Goal: Register for event/course

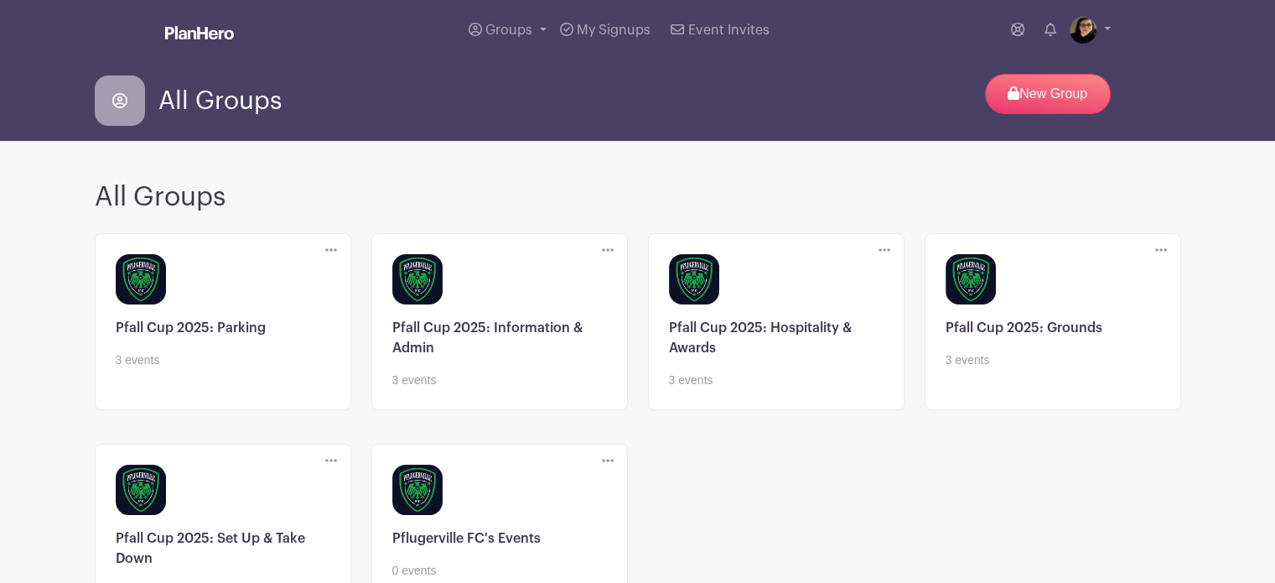
click at [475, 389] on link at bounding box center [499, 389] width 215 height 0
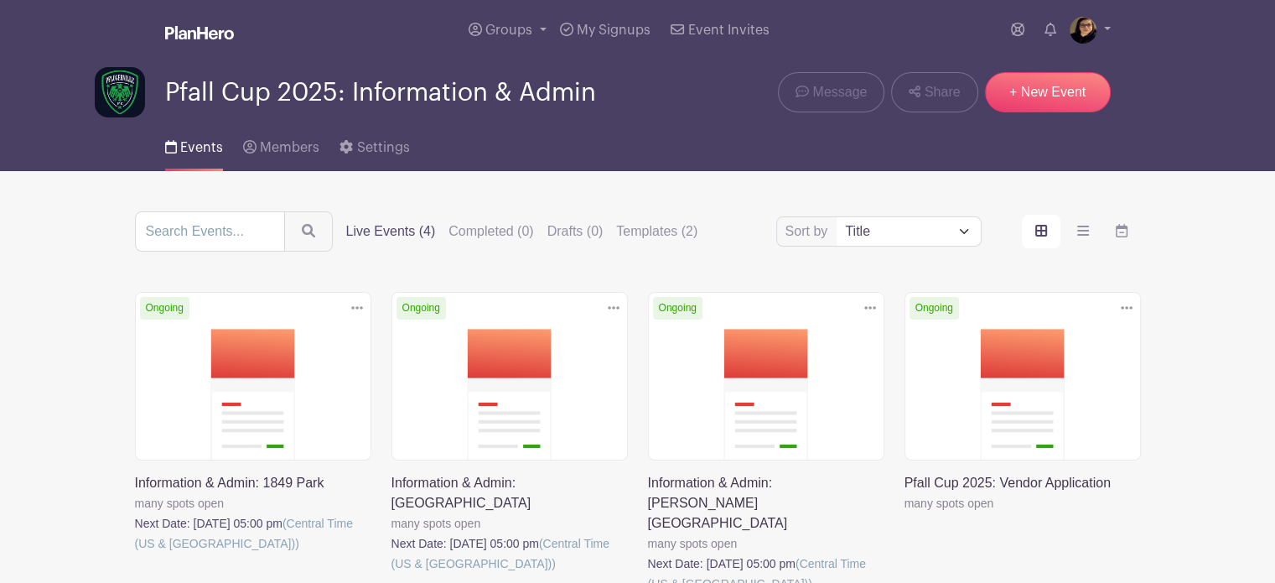
click at [905, 513] on link at bounding box center [905, 513] width 0 height 0
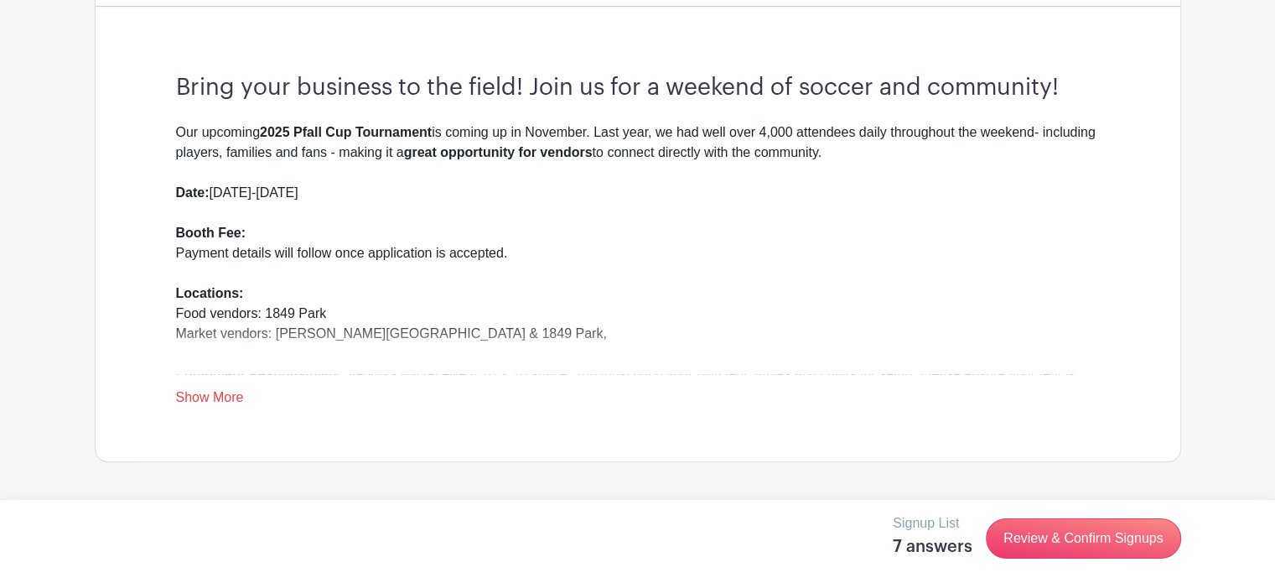
scroll to position [652, 0]
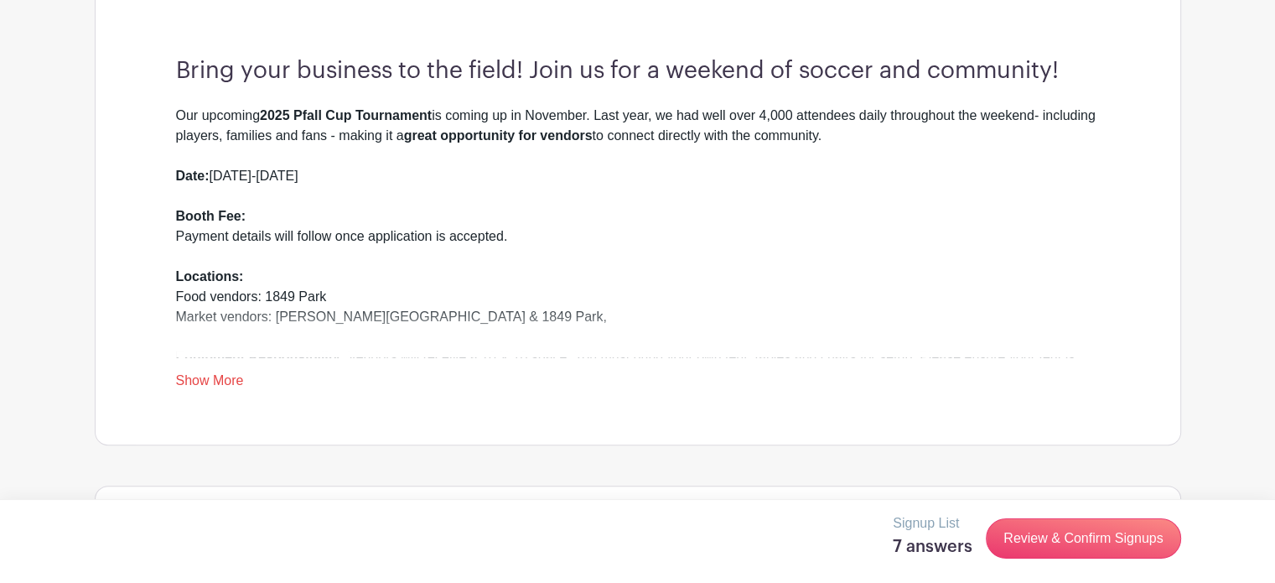
click at [227, 377] on link "Show More" at bounding box center [210, 383] width 68 height 21
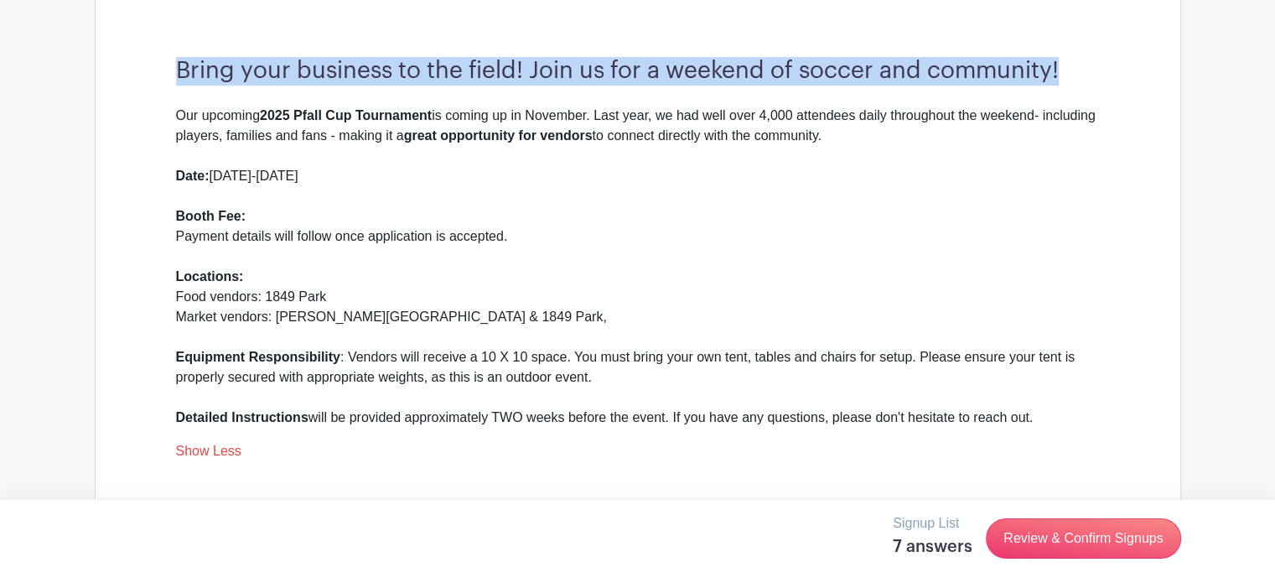
drag, startPoint x: 175, startPoint y: 67, endPoint x: 1077, endPoint y: 49, distance: 901.6
click at [1077, 49] on div "Bring your business to the field! Join us for a weekend of soccer and community…" at bounding box center [638, 259] width 1005 height 512
copy h3 "Bring your business to the field! Join us for a weekend of soccer and community!"
drag, startPoint x: 175, startPoint y: 112, endPoint x: 1094, endPoint y: 417, distance: 968.4
click at [1094, 417] on div "Our upcoming 2025 Pfall Cup Tournament is coming up in November. Last year, we …" at bounding box center [638, 267] width 924 height 322
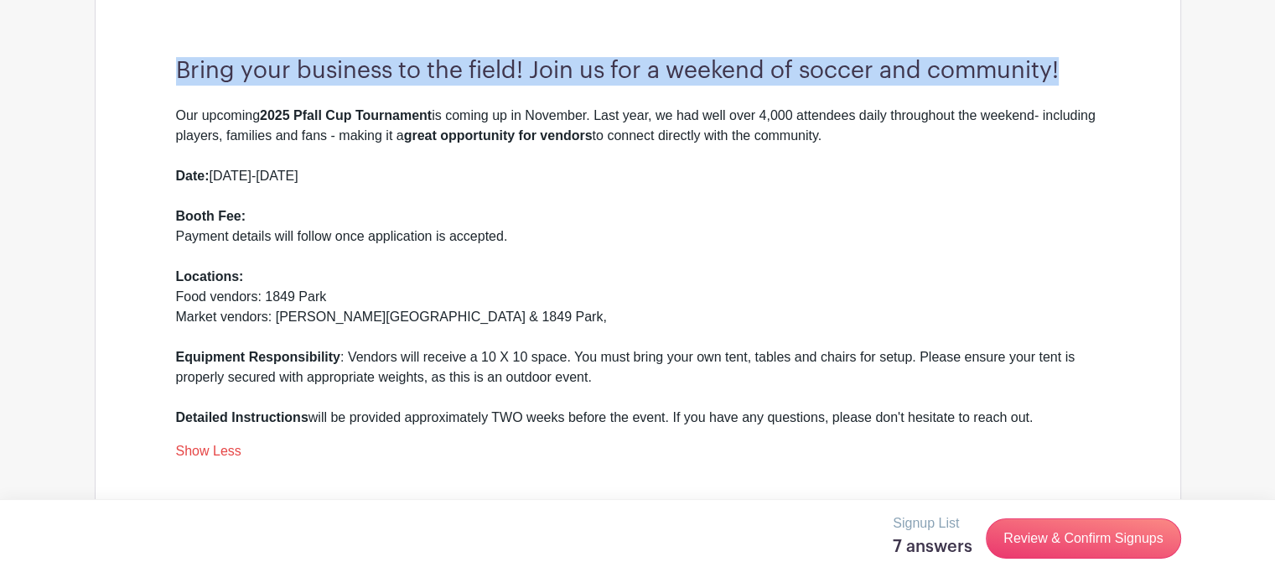
copy div "Our upcoming 2025 Pfall Cup Tournament is coming up in November. Last year, we …"
click at [1060, 195] on div "Our upcoming 2025 Pfall Cup Tournament is coming up in November. Last year, we …" at bounding box center [638, 267] width 924 height 322
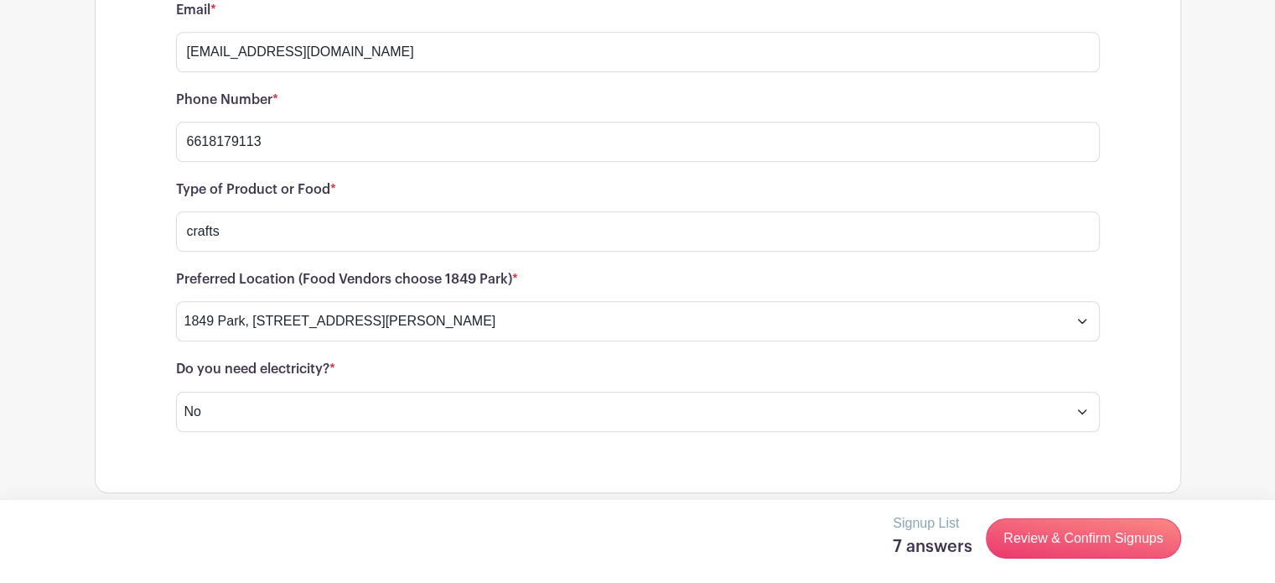
scroll to position [1779, 0]
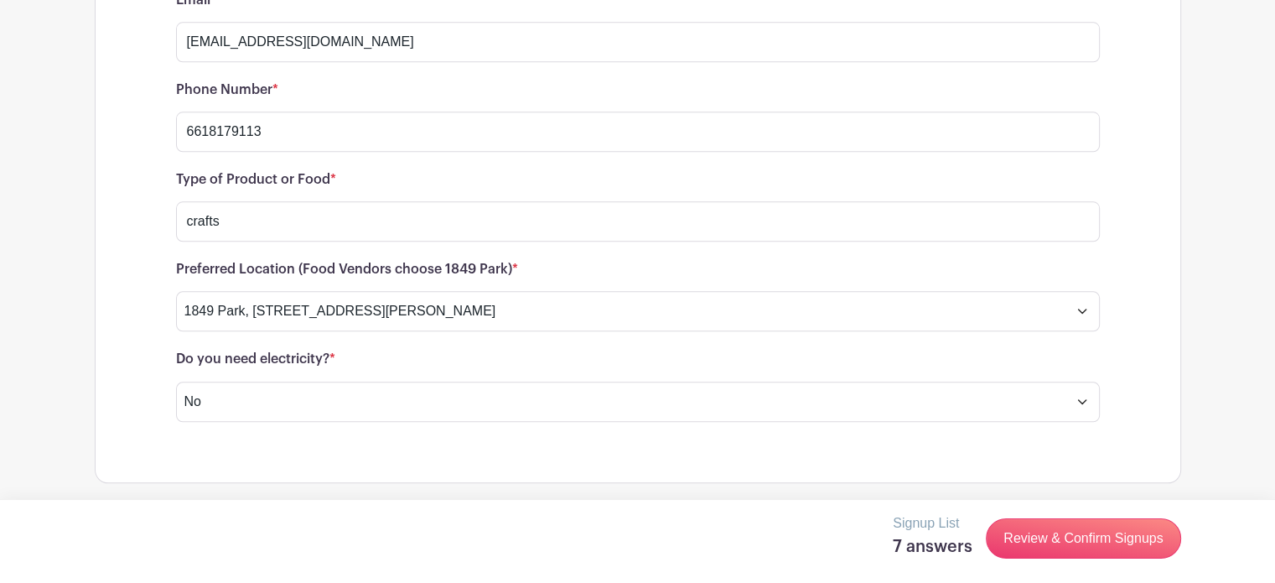
click at [520, 508] on div "Signup List 7 answers Review & Confirm Signups" at bounding box center [637, 541] width 1275 height 84
